Goal: Task Accomplishment & Management: Complete application form

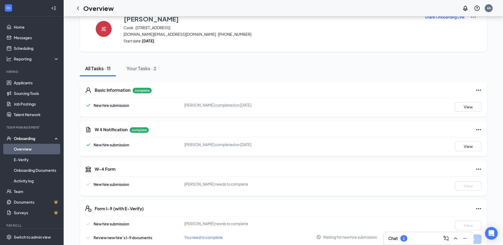
scroll to position [26, 0]
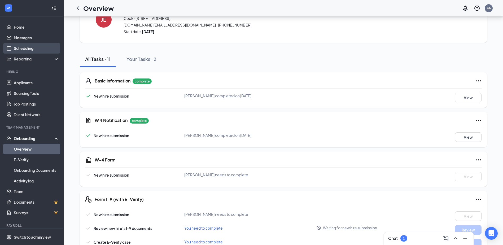
click at [30, 47] on link "Scheduling" at bounding box center [36, 48] width 45 height 11
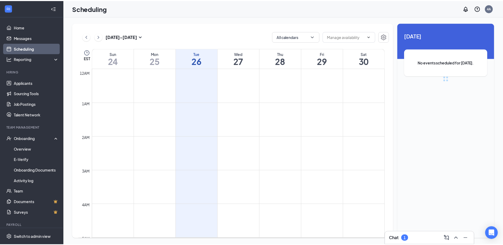
scroll to position [260, 0]
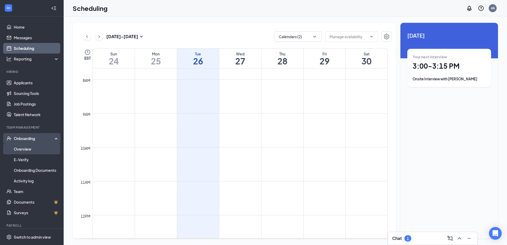
click at [22, 147] on link "Overview" at bounding box center [36, 149] width 45 height 11
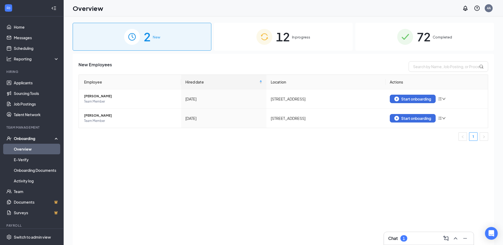
click at [302, 43] on div "12 In progress" at bounding box center [283, 37] width 139 height 28
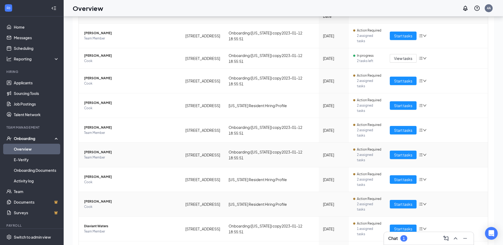
scroll to position [24, 0]
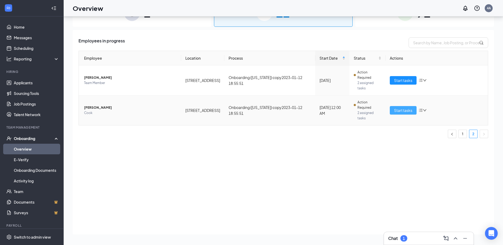
click at [397, 107] on span "Start tasks" at bounding box center [403, 110] width 18 height 6
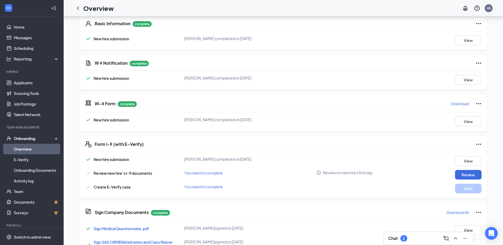
scroll to position [132, 0]
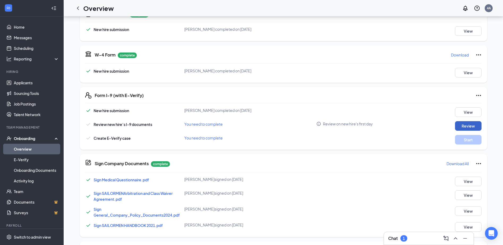
click at [464, 128] on button "Review" at bounding box center [468, 126] width 26 height 10
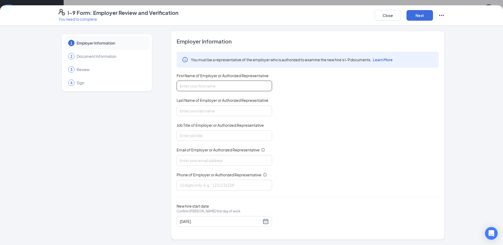
click at [217, 87] on input "First Name of Employer or Authorized Representative" at bounding box center [223, 86] width 95 height 11
type input "rpadgett"
type input "9044466868"
click at [208, 111] on input "Last Name of Employer or Authorized Representative" at bounding box center [223, 110] width 95 height 11
type input "[PERSON_NAME]"
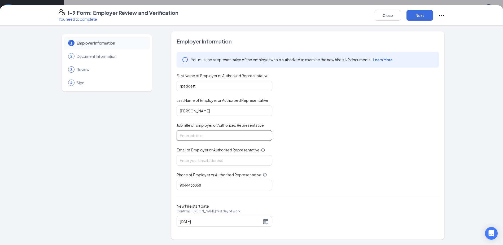
click at [204, 132] on input "Job Title of Employer or Authorized Representative" at bounding box center [223, 135] width 95 height 11
type input "gm"
click at [207, 160] on input "Email of Employer or Authorized Representative" at bounding box center [223, 160] width 95 height 11
click at [202, 157] on input "Email of Employer or Authorized Representative" at bounding box center [223, 160] width 95 height 11
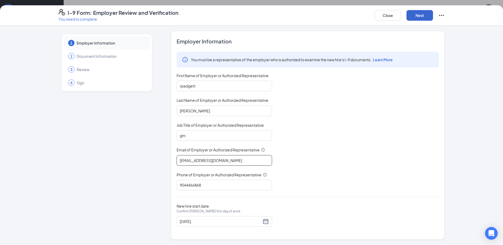
type input "[EMAIL_ADDRESS][DOMAIN_NAME]"
click at [419, 17] on button "Next" at bounding box center [419, 15] width 26 height 11
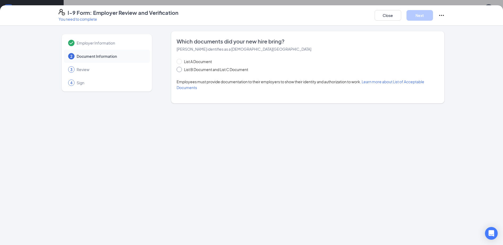
click at [179, 71] on span at bounding box center [178, 69] width 5 height 5
click at [179, 70] on input "List B Document and List C Document" at bounding box center [178, 69] width 4 height 4
radio input "true"
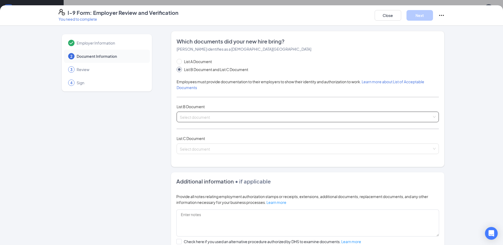
click at [206, 116] on input "search" at bounding box center [306, 116] width 252 height 8
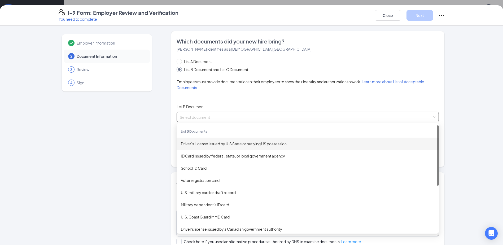
click at [229, 147] on div "Driver’s License issued by U.S State or outlying US possession" at bounding box center [307, 144] width 262 height 12
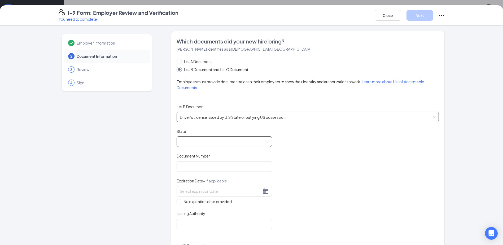
click at [238, 139] on span at bounding box center [224, 141] width 89 height 10
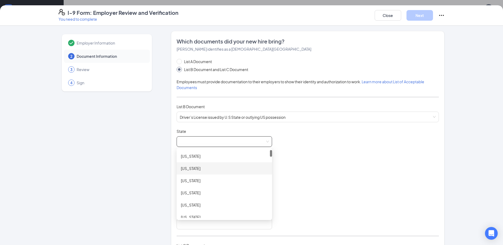
scroll to position [0, 0]
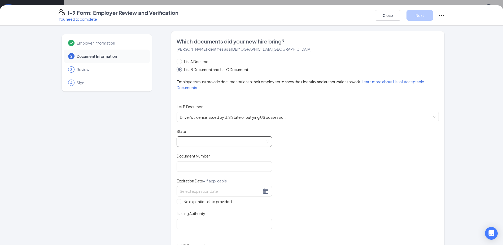
click at [193, 144] on span at bounding box center [224, 141] width 89 height 10
click at [192, 139] on span at bounding box center [224, 141] width 89 height 10
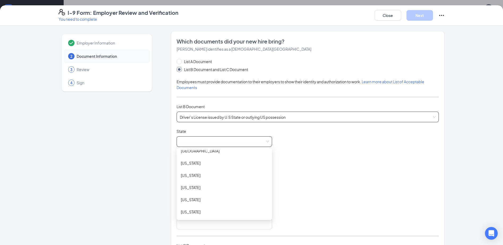
click at [304, 118] on span "Driver’s License issued by U.S State or outlying US possession" at bounding box center [308, 117] width 256 height 10
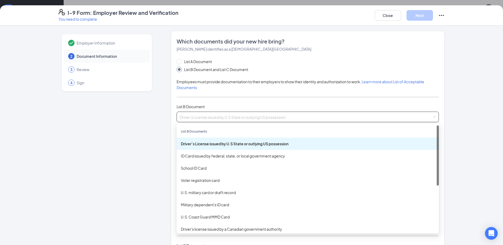
click at [219, 143] on div "Driver’s License issued by U.S State or outlying US possession" at bounding box center [308, 144] width 254 height 6
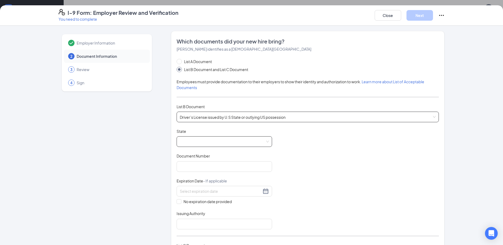
click at [216, 139] on span at bounding box center [224, 141] width 89 height 10
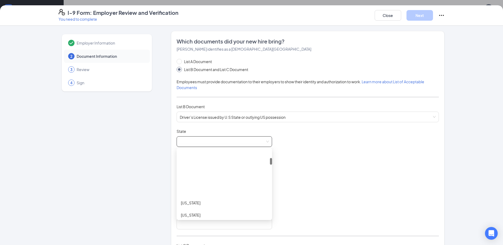
scroll to position [79, 0]
click at [187, 199] on div "[US_STATE]" at bounding box center [224, 199] width 87 height 6
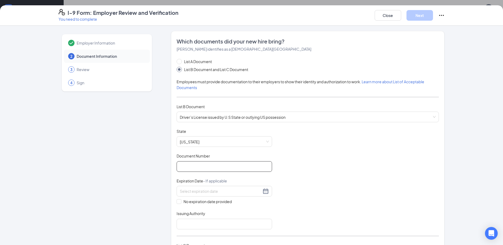
click at [208, 166] on input "Document Number" at bounding box center [223, 166] width 95 height 11
type input "e363431851030"
click at [206, 187] on div at bounding box center [223, 191] width 95 height 11
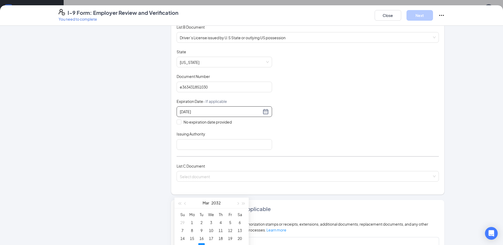
type input "[DATE]"
click at [183, 150] on div "List A Document List B Document and List C Document Employees must provide docu…" at bounding box center [307, 83] width 262 height 209
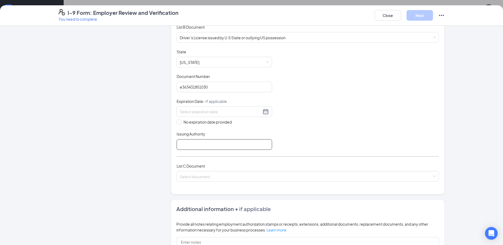
click at [191, 143] on input "Issuing Authority" at bounding box center [223, 144] width 95 height 11
type input "dmv"
click at [206, 177] on input "search" at bounding box center [306, 175] width 252 height 8
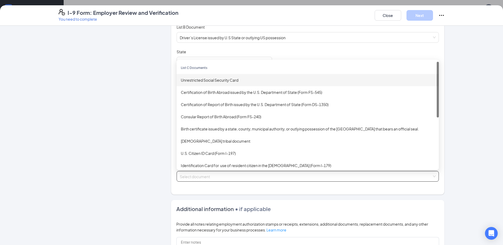
click at [238, 81] on div "Unrestricted Social Security Card" at bounding box center [308, 80] width 254 height 6
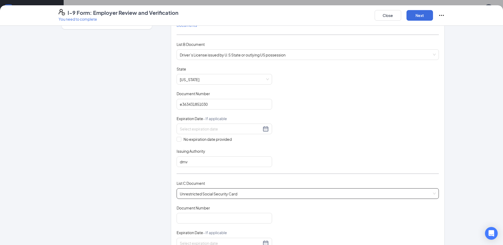
scroll to position [53, 0]
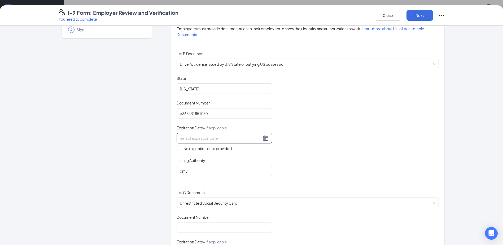
click at [194, 137] on input at bounding box center [221, 138] width 82 height 6
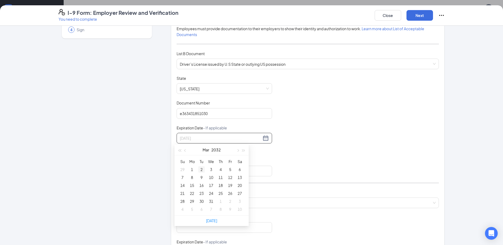
type input "[DATE]"
click at [194, 138] on input at bounding box center [221, 138] width 82 height 6
click at [203, 192] on div "23" at bounding box center [201, 193] width 6 height 6
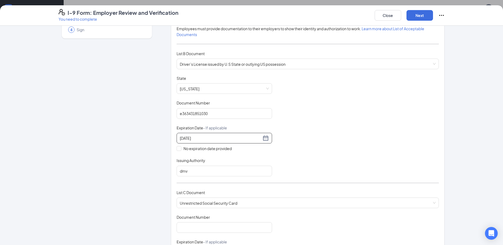
scroll to position [106, 0]
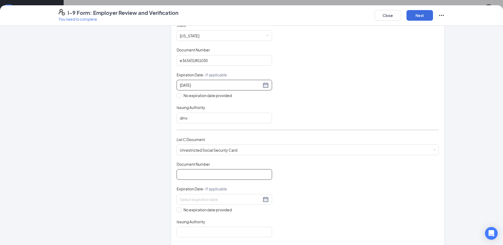
type input "[DATE]"
click at [201, 173] on input "Document Number" at bounding box center [223, 174] width 95 height 11
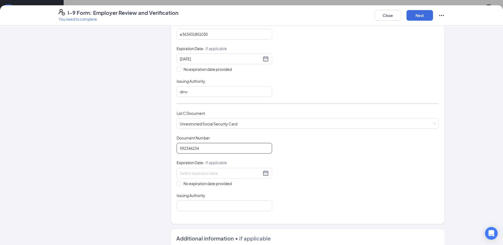
scroll to position [132, 0]
type input "592346234"
click at [176, 184] on input "No expiration date provided" at bounding box center [178, 183] width 4 height 4
checkbox input "true"
click at [187, 211] on input "Issuing Authority" at bounding box center [223, 206] width 95 height 11
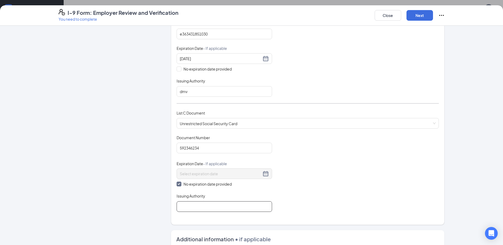
type input "ss"
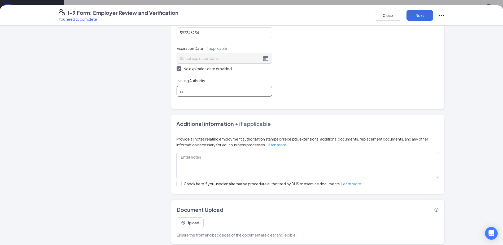
scroll to position [253, 0]
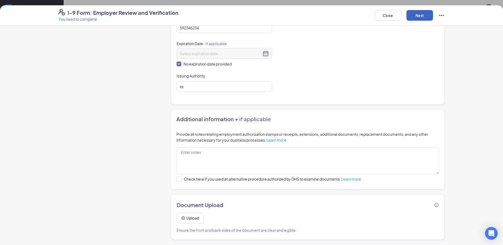
click at [418, 15] on button "Next" at bounding box center [419, 15] width 26 height 11
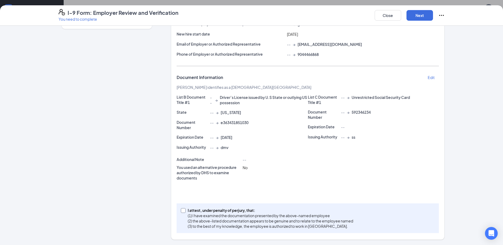
click at [182, 211] on input "I attest, under penalty of [PERSON_NAME], that: (1) I have examined the documen…" at bounding box center [183, 210] width 4 height 4
checkbox input "true"
click at [430, 15] on button "Next" at bounding box center [419, 15] width 26 height 11
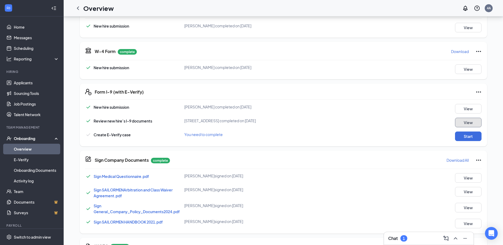
scroll to position [162, 0]
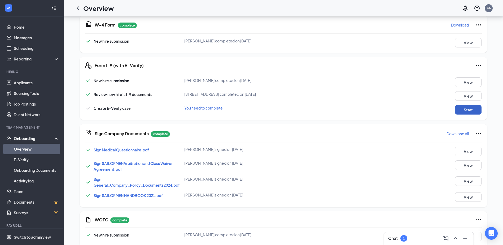
click at [473, 109] on button "Start" at bounding box center [468, 110] width 26 height 10
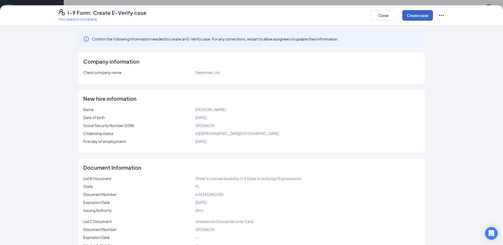
click at [410, 17] on button "Create case" at bounding box center [417, 15] width 31 height 11
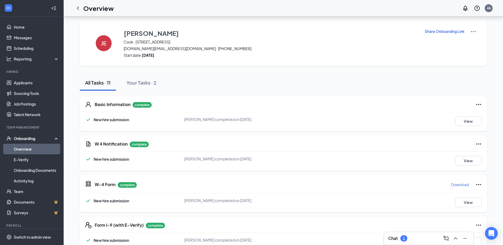
scroll to position [0, 0]
